Goal: Check status: Check status

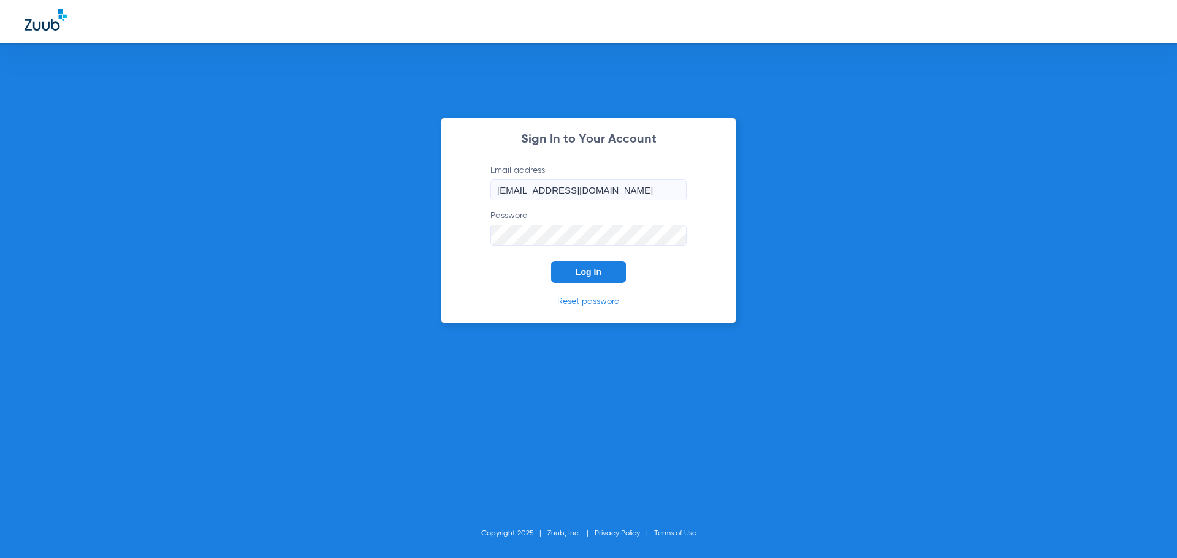
click at [605, 273] on button "Log In" at bounding box center [588, 272] width 75 height 22
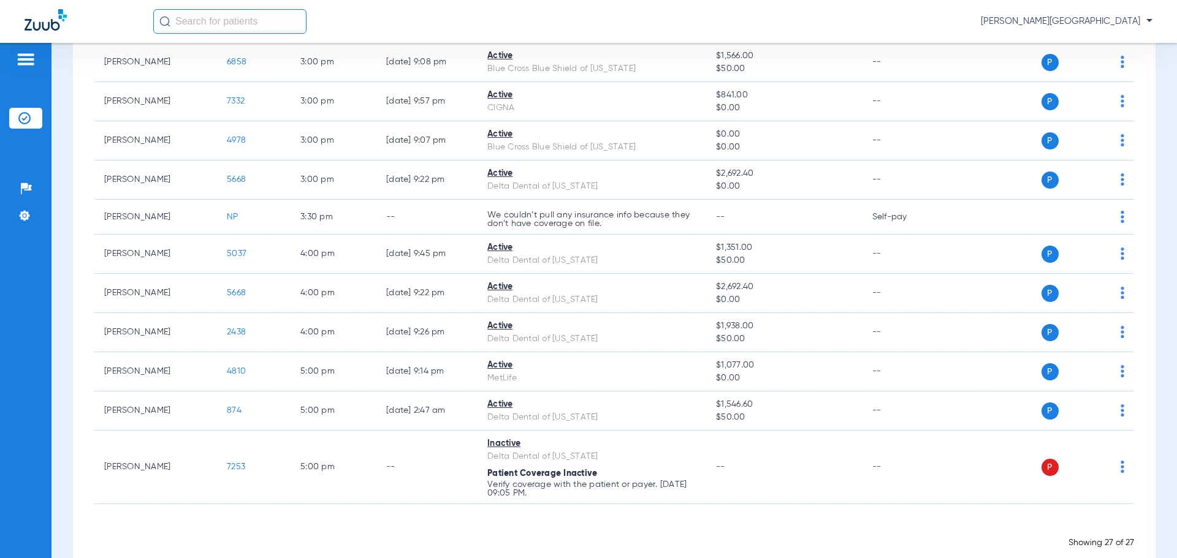
scroll to position [798, 0]
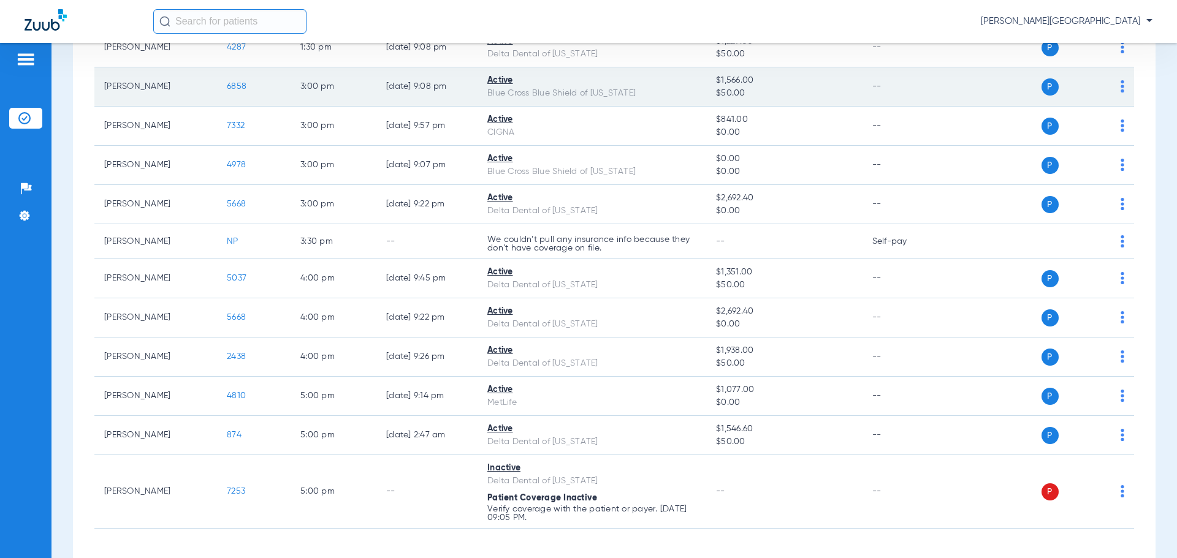
click at [235, 87] on span "6858" at bounding box center [237, 86] width 20 height 9
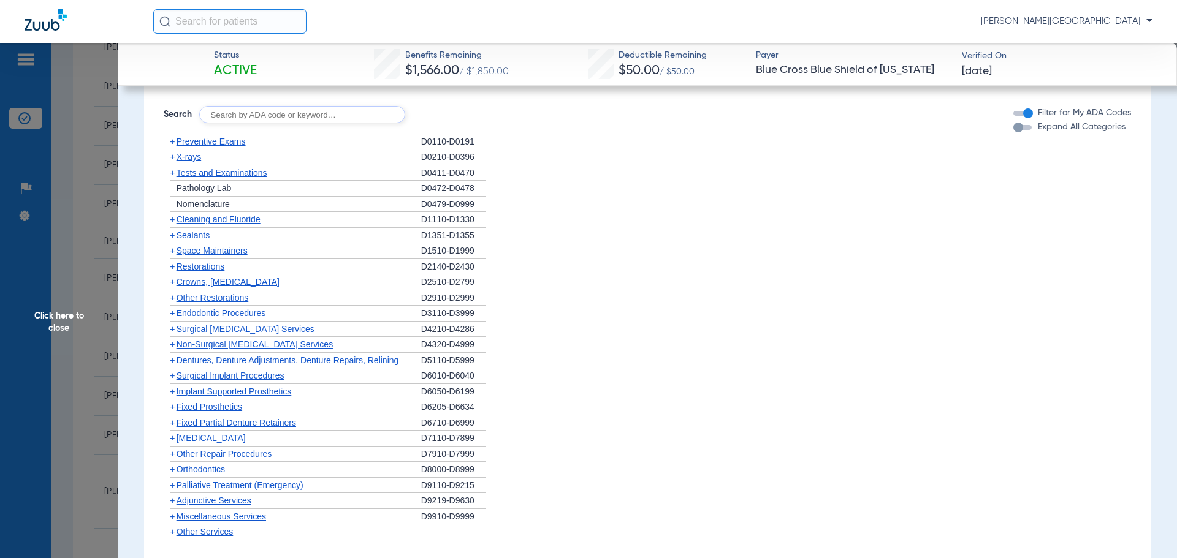
scroll to position [751, 0]
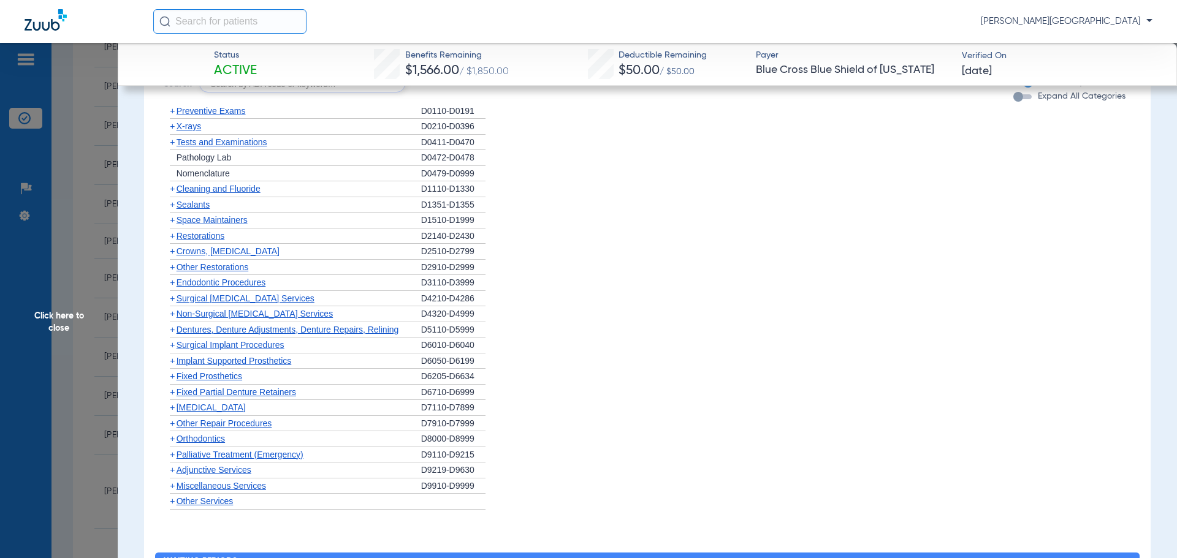
click at [174, 188] on span "+" at bounding box center [172, 189] width 5 height 10
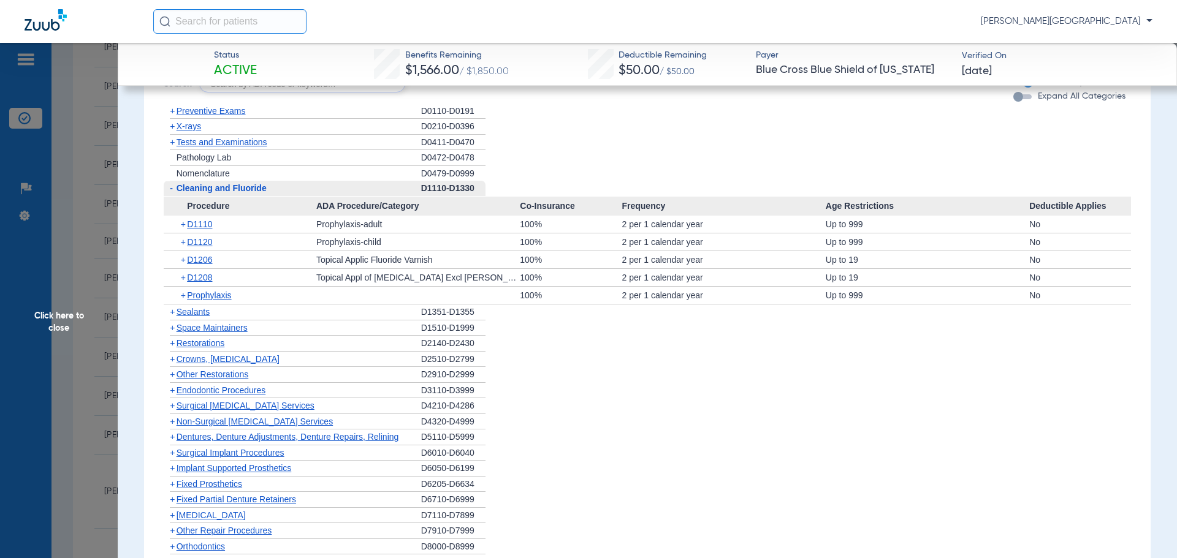
click at [78, 297] on span "Click here to close" at bounding box center [59, 322] width 118 height 558
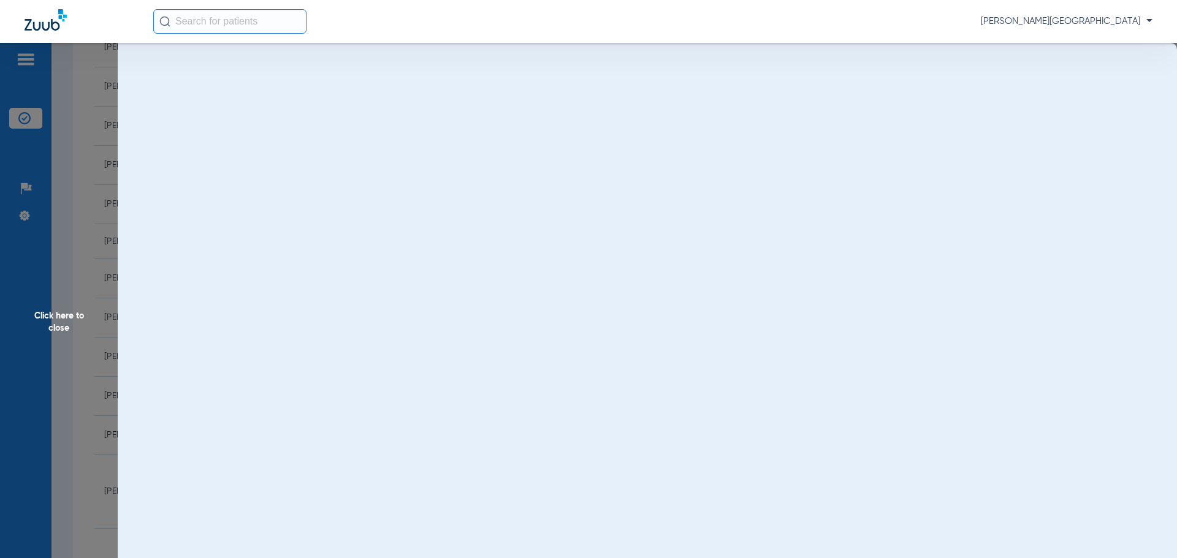
scroll to position [0, 0]
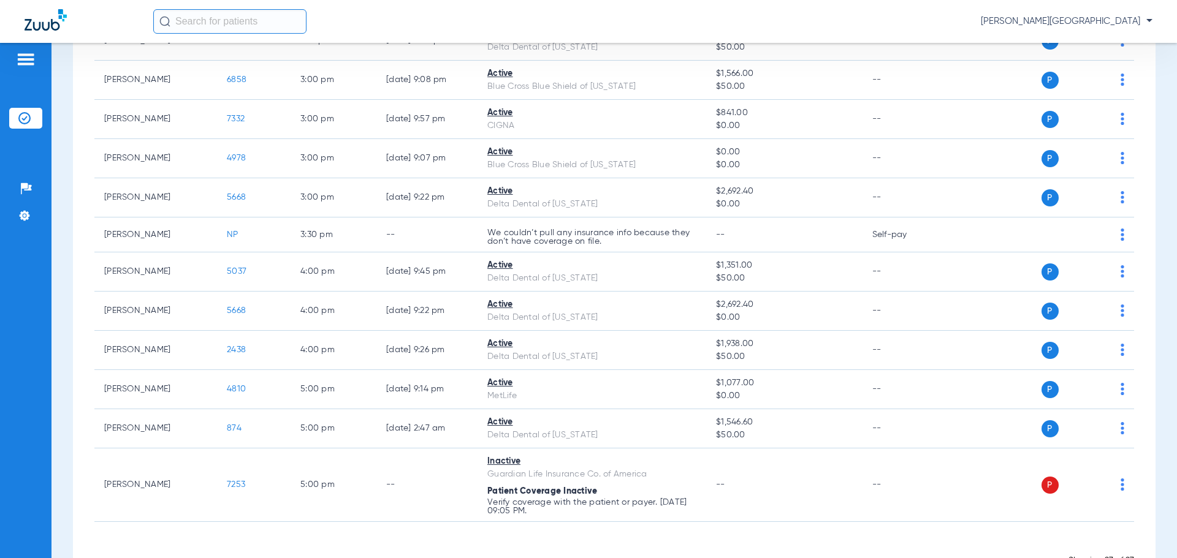
scroll to position [811, 0]
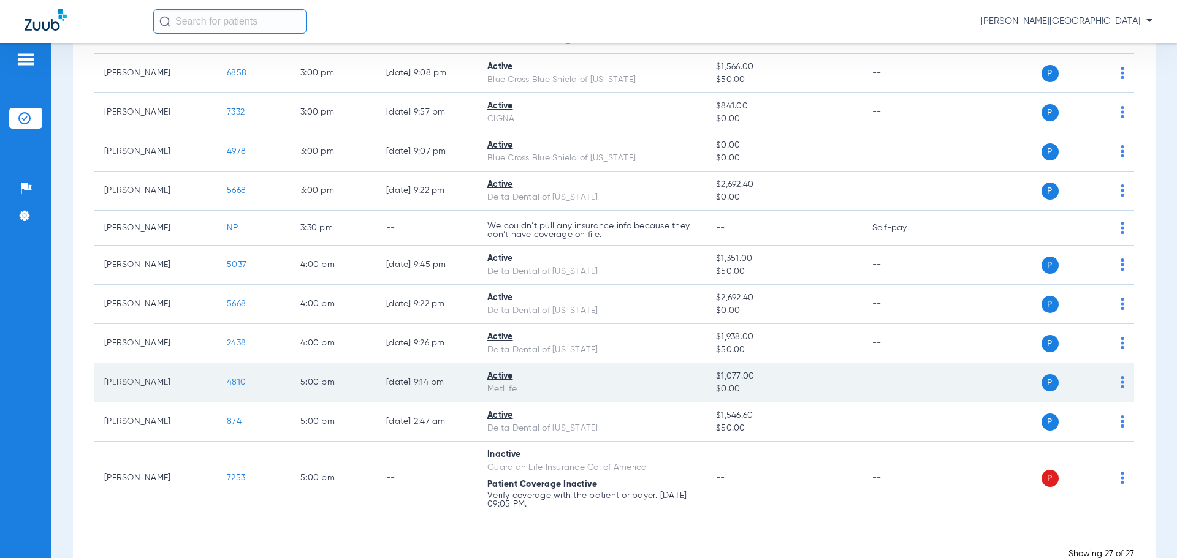
click at [227, 382] on span "4810" at bounding box center [236, 382] width 19 height 9
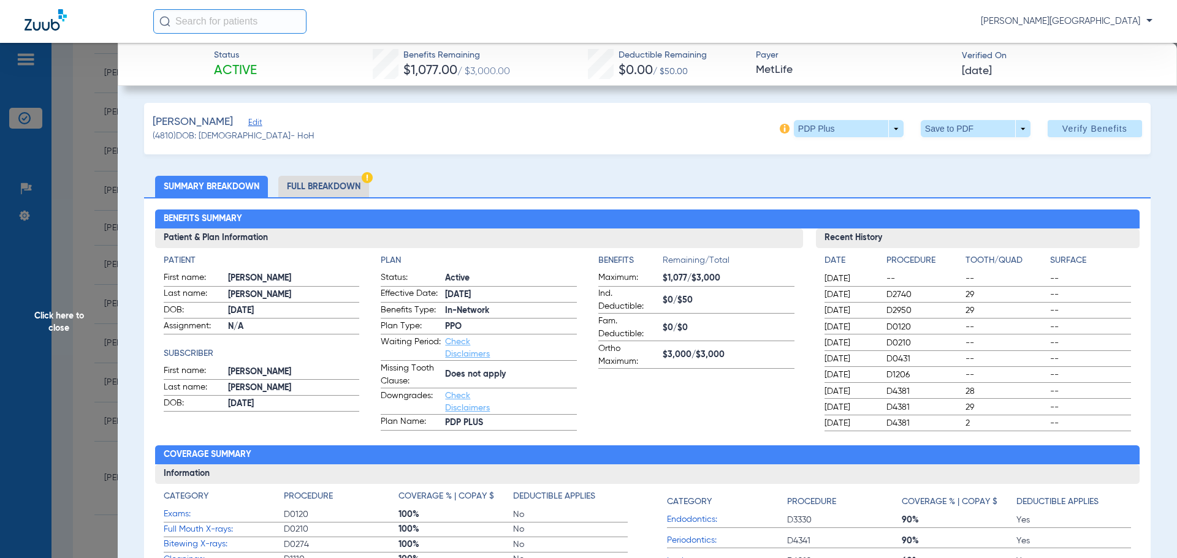
click at [309, 189] on li "Full Breakdown" at bounding box center [323, 186] width 91 height 21
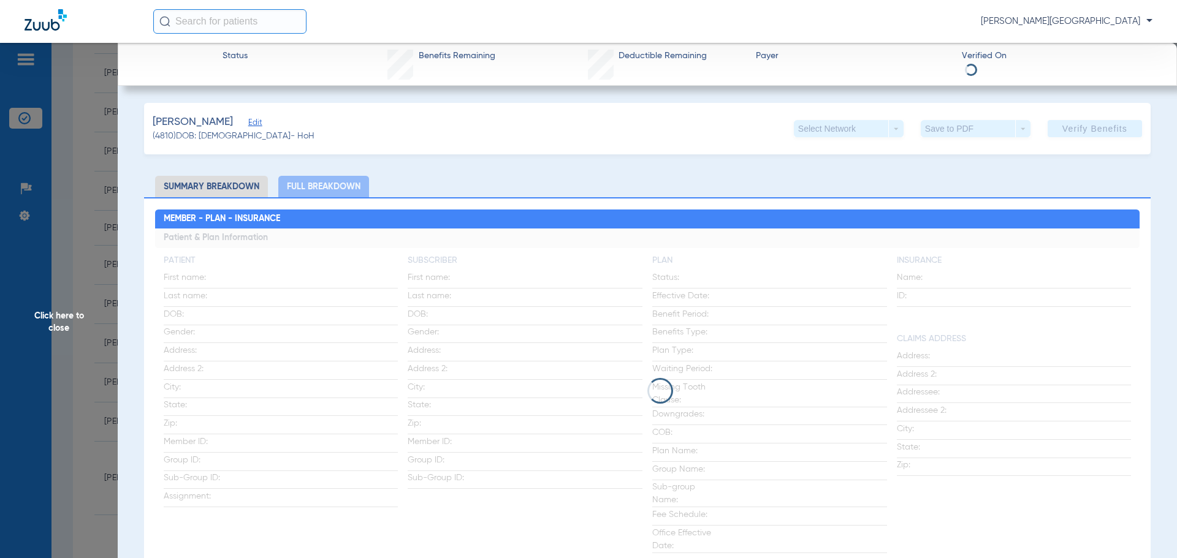
click at [1148, 23] on span "[PERSON_NAME][GEOGRAPHIC_DATA]" at bounding box center [1066, 21] width 172 height 12
click at [1148, 23] on div at bounding box center [588, 279] width 1177 height 558
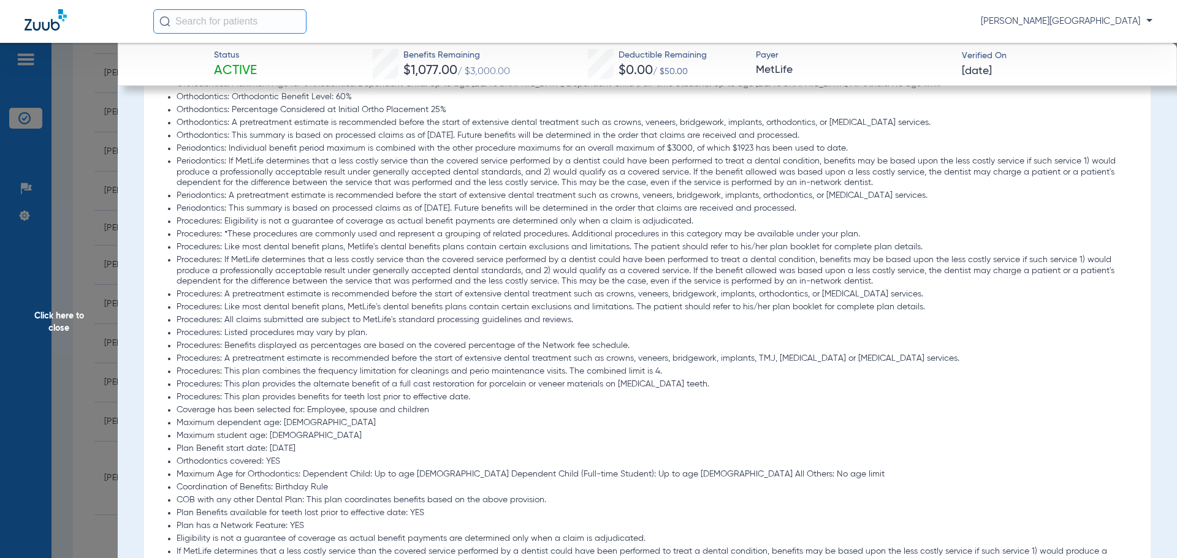
scroll to position [1153, 0]
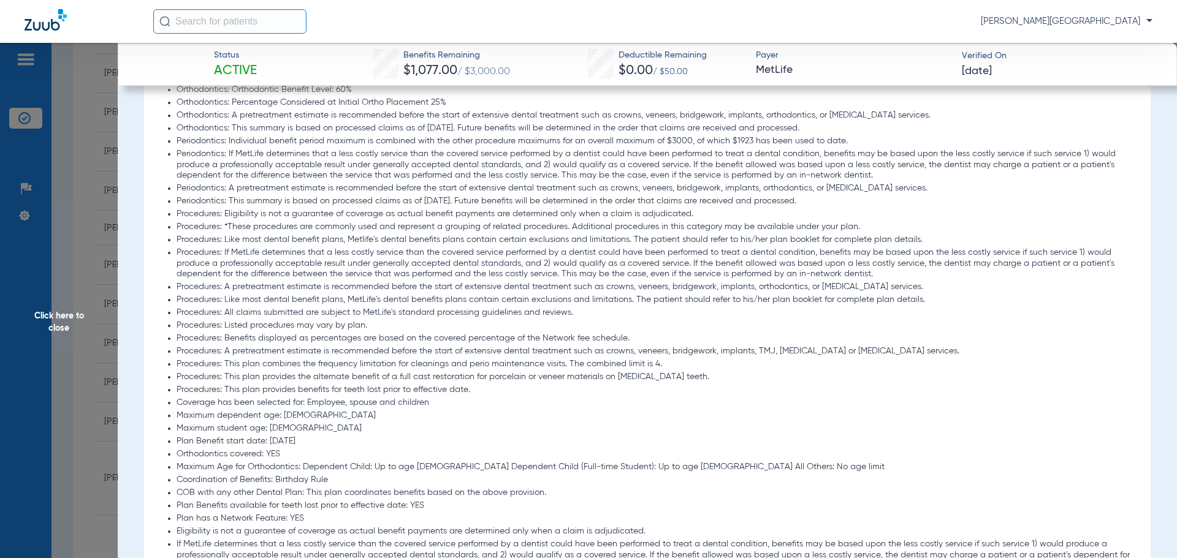
click at [97, 254] on span "Click here to close" at bounding box center [59, 322] width 118 height 558
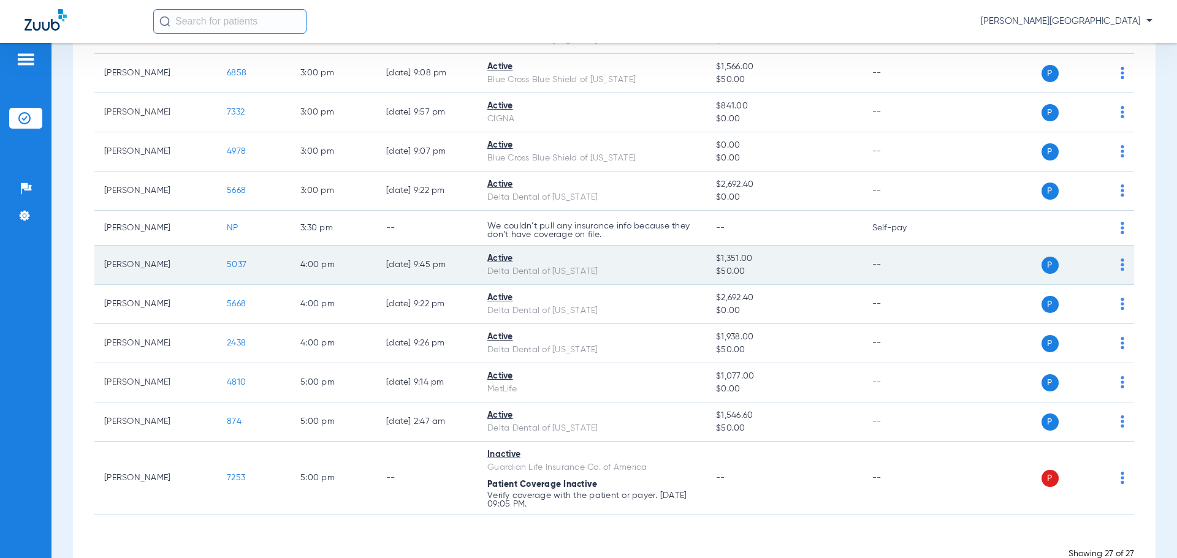
click at [239, 263] on span "5037" at bounding box center [237, 264] width 20 height 9
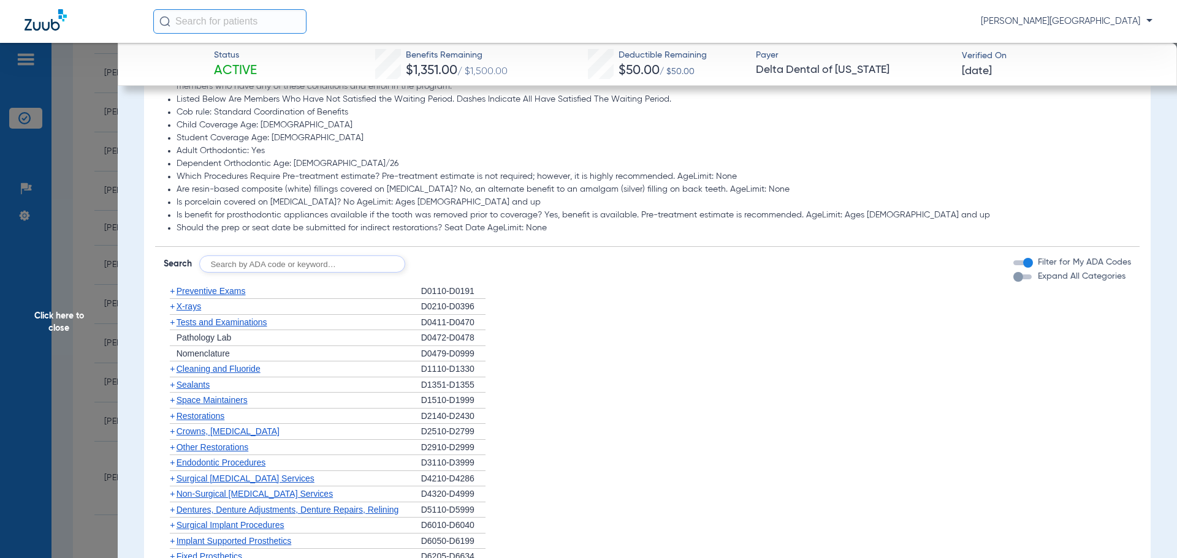
scroll to position [764, 0]
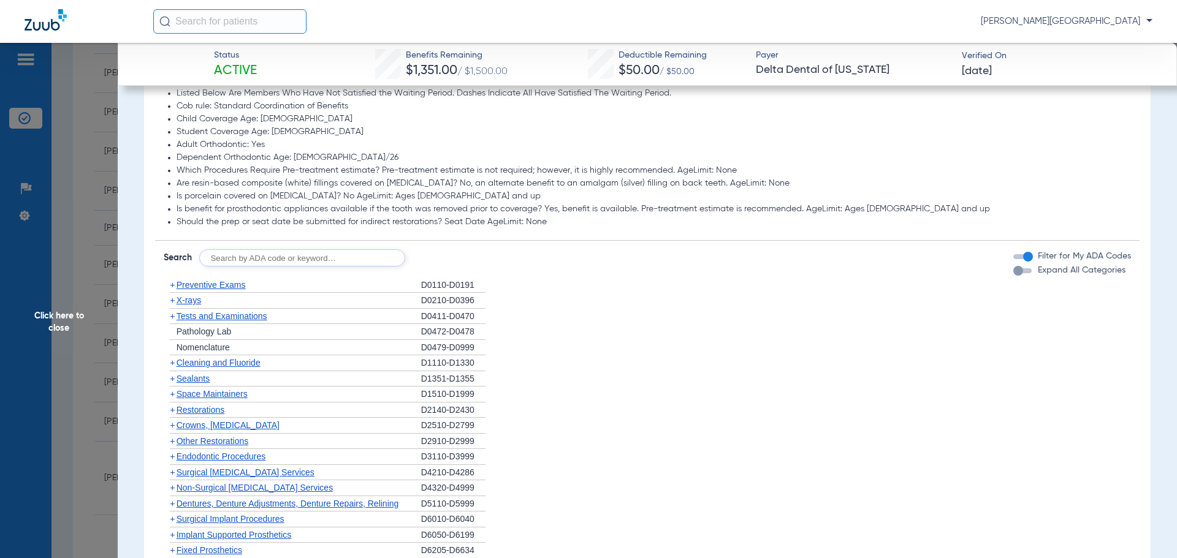
click at [170, 363] on span "+" at bounding box center [172, 363] width 5 height 10
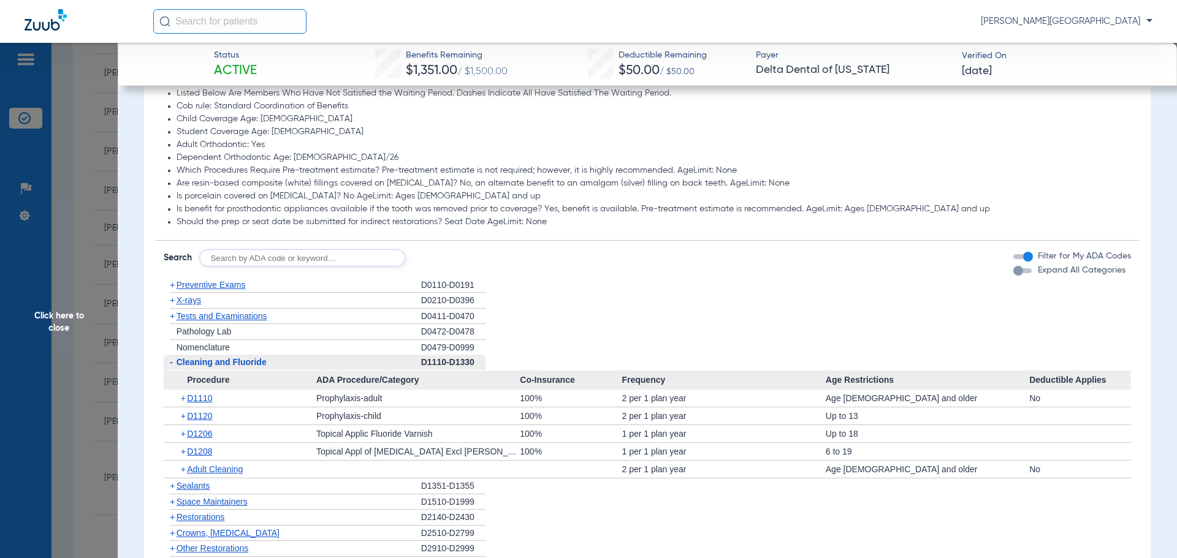
click at [61, 243] on span "Click here to close" at bounding box center [59, 322] width 118 height 558
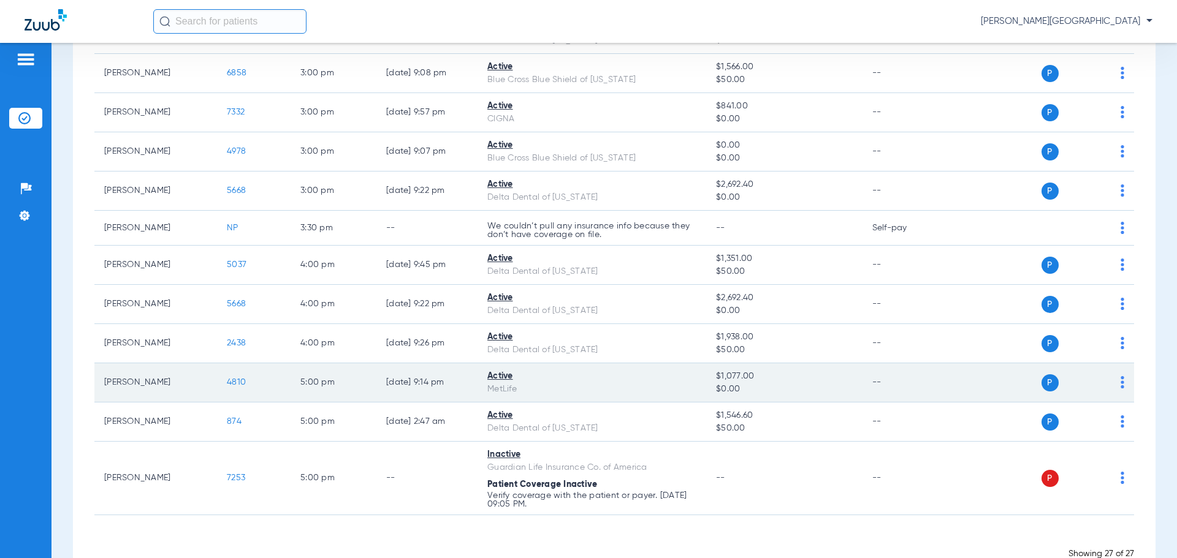
click at [236, 386] on span "4810" at bounding box center [236, 382] width 19 height 9
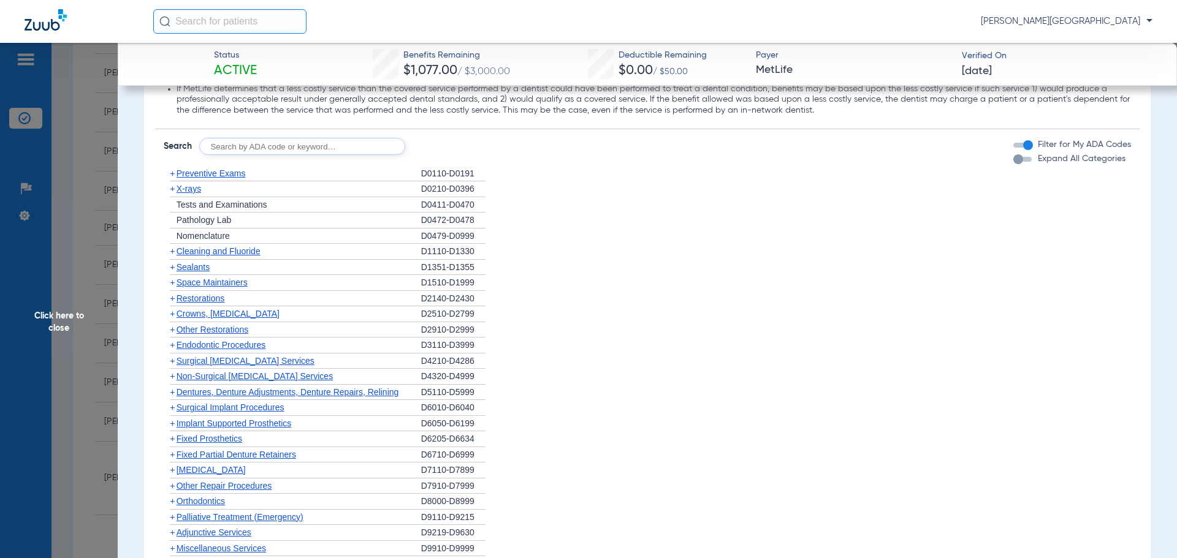
scroll to position [1245, 0]
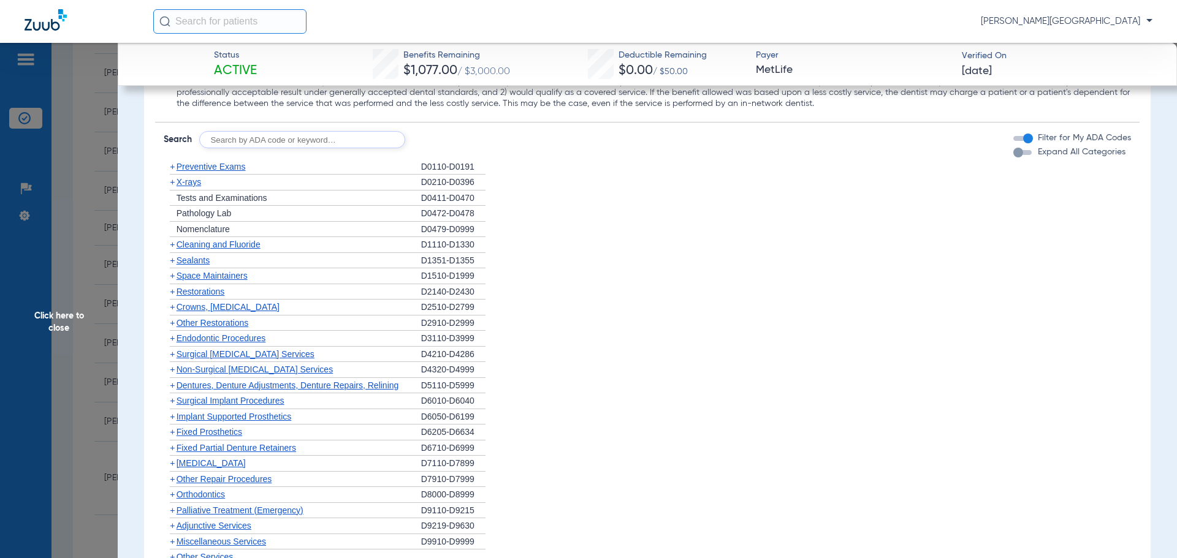
click at [175, 307] on span "+" at bounding box center [172, 307] width 5 height 10
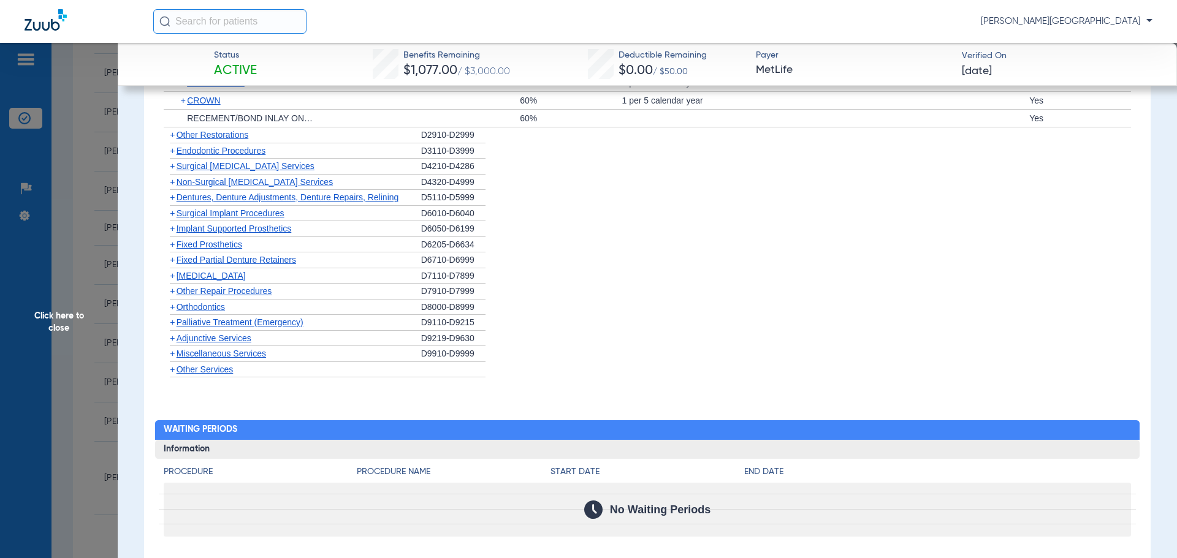
scroll to position [1664, 0]
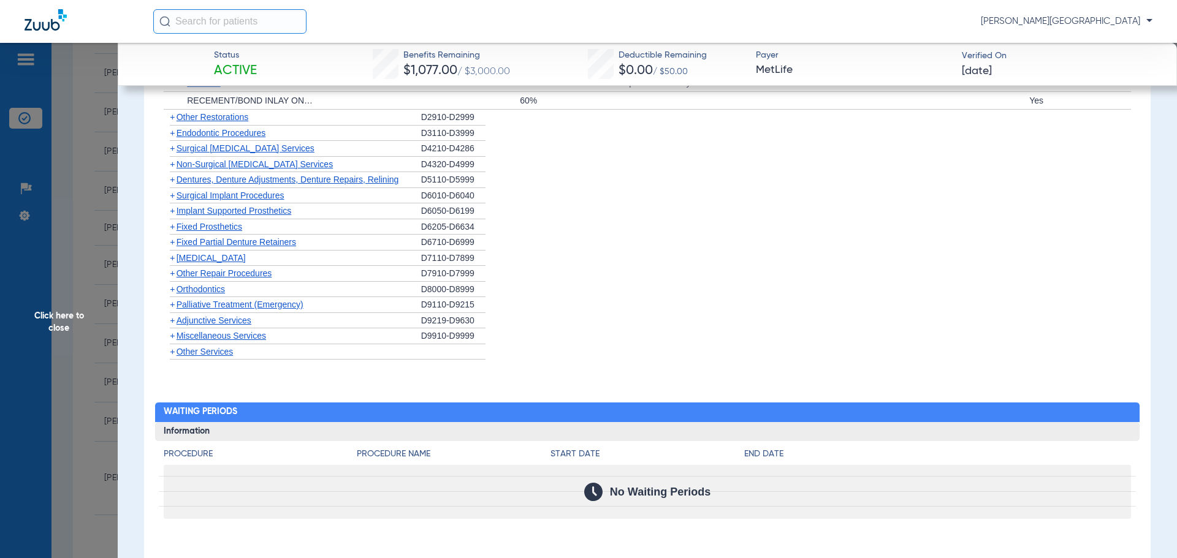
click at [175, 213] on span "+" at bounding box center [172, 211] width 5 height 10
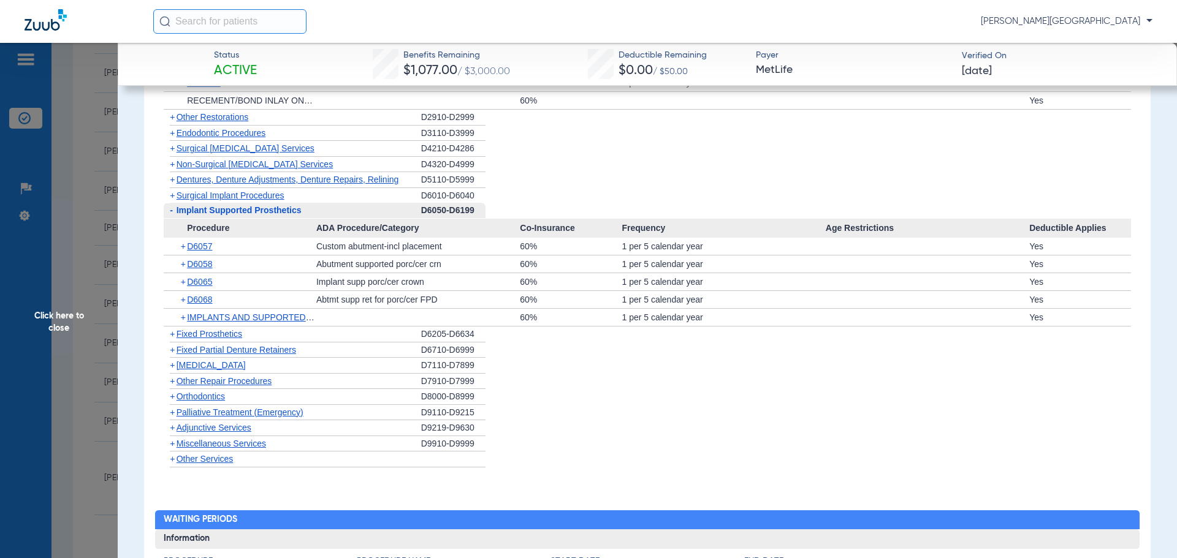
click at [183, 245] on span "+" at bounding box center [184, 246] width 7 height 17
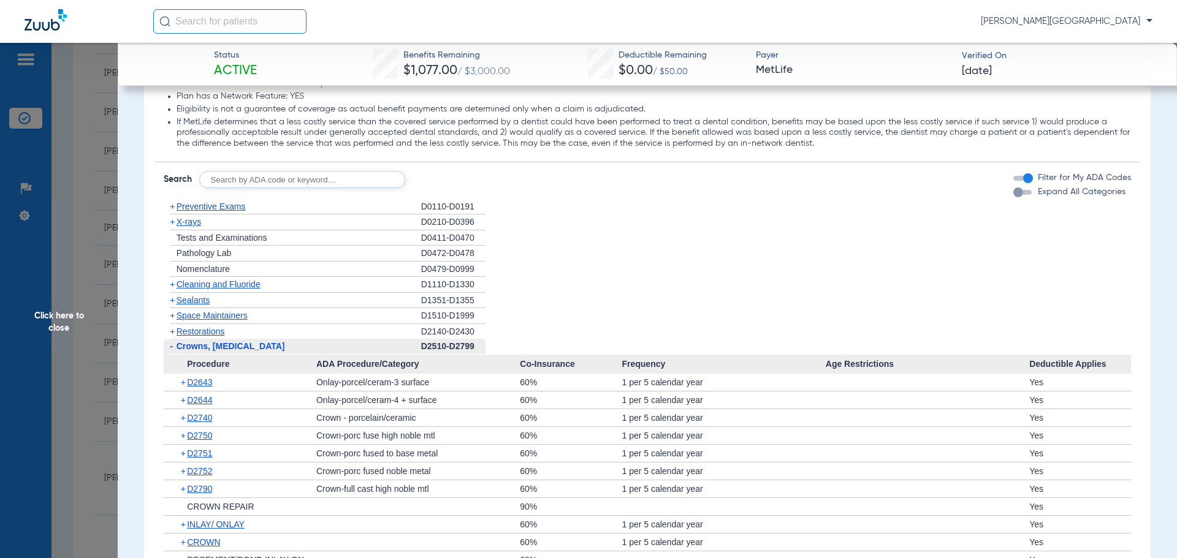
scroll to position [1162, 0]
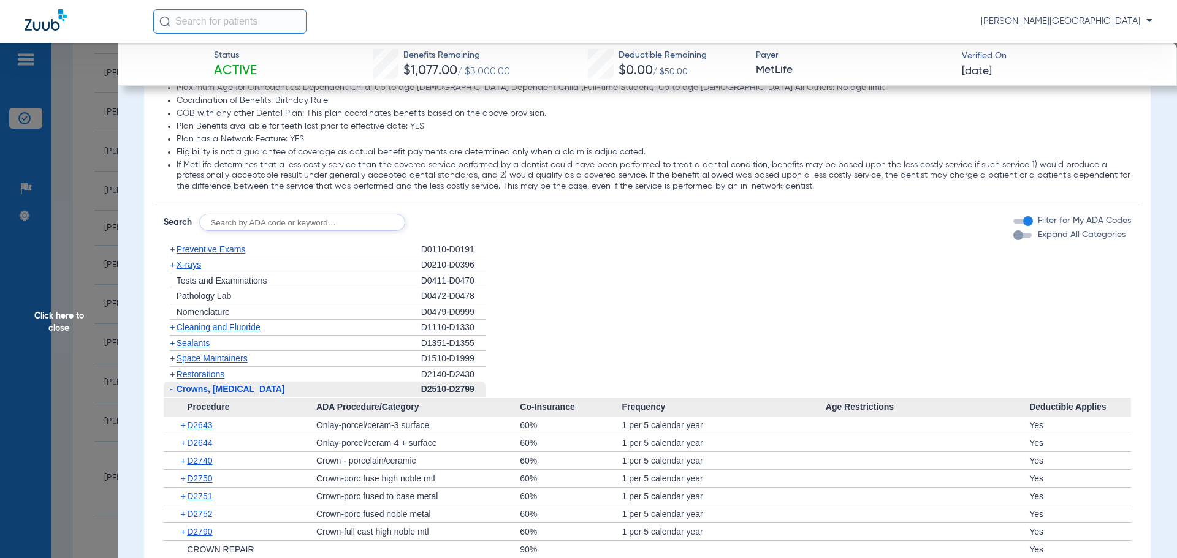
click at [170, 328] on span "+" at bounding box center [172, 327] width 5 height 10
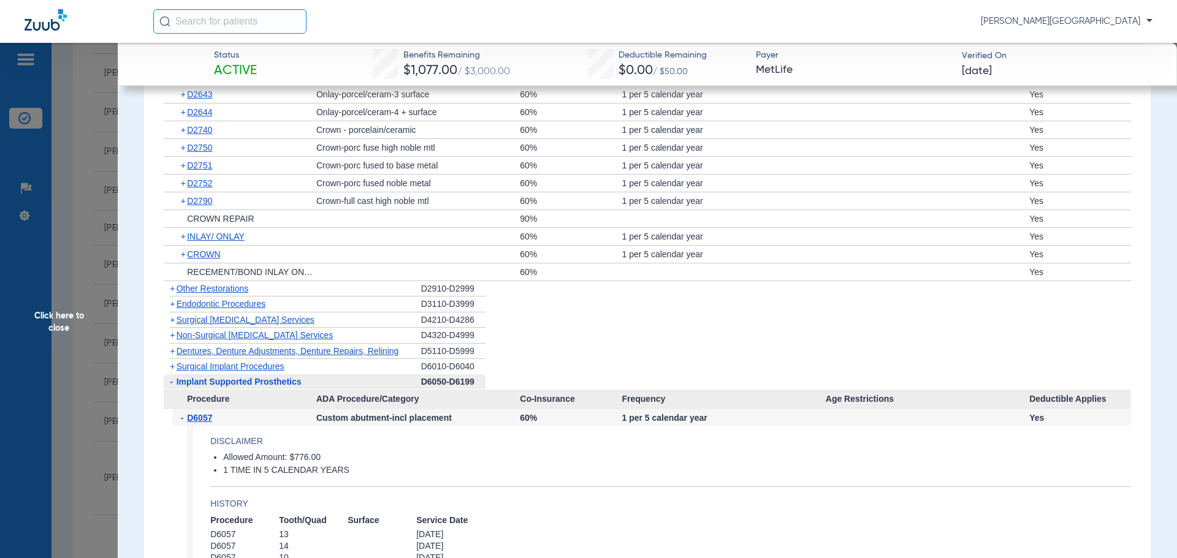
scroll to position [1631, 0]
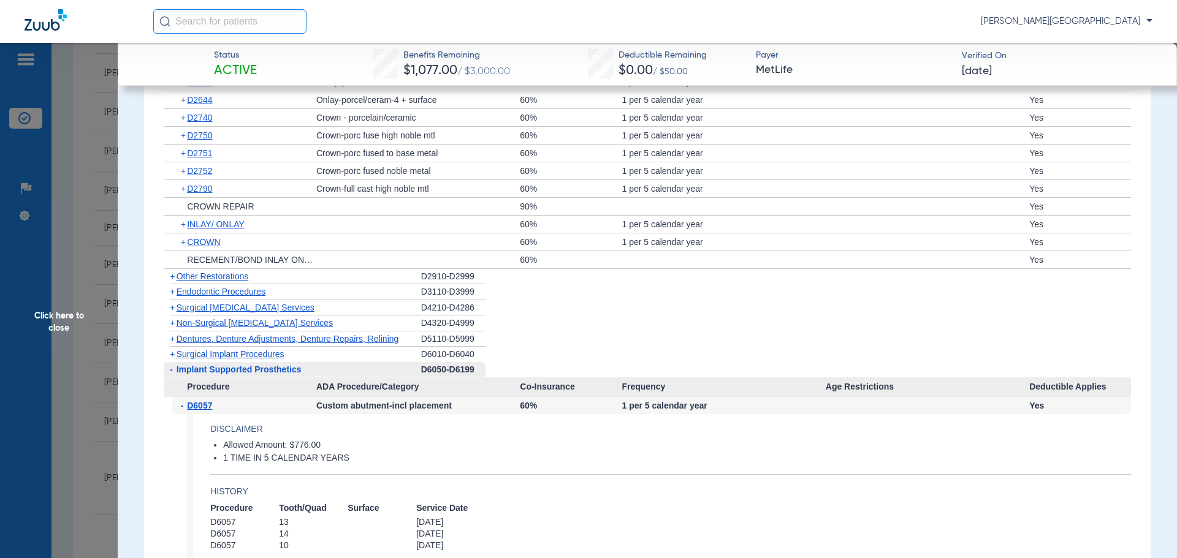
click at [173, 320] on span "+" at bounding box center [172, 323] width 5 height 10
